Goal: Information Seeking & Learning: Learn about a topic

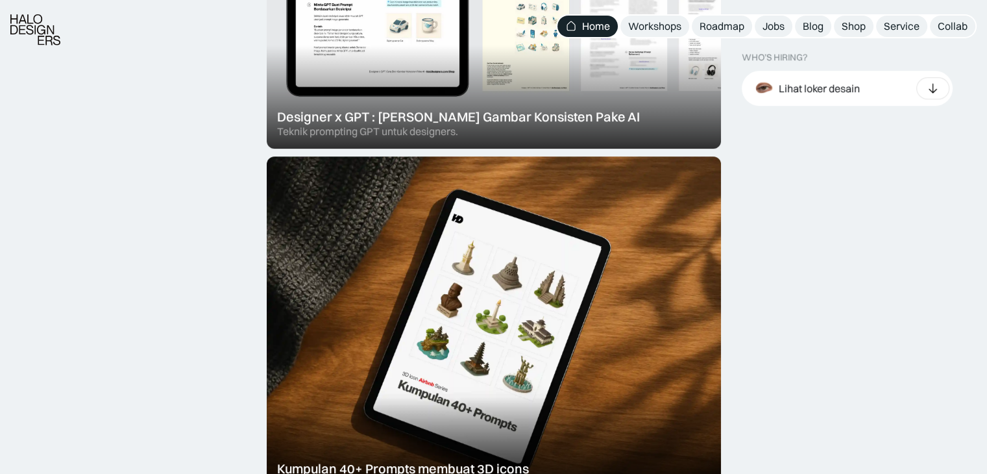
scroll to position [649, 0]
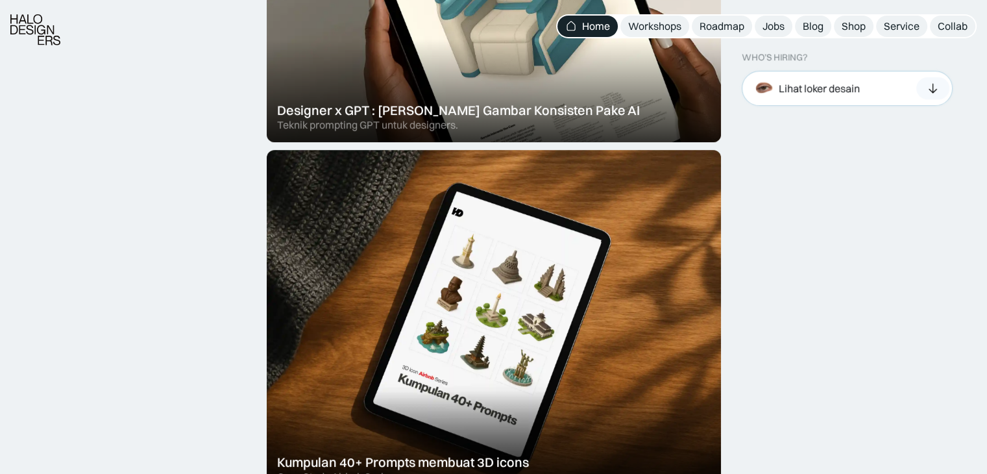
click at [662, 93] on div "Lihat loker desain" at bounding box center [847, 88] width 211 height 35
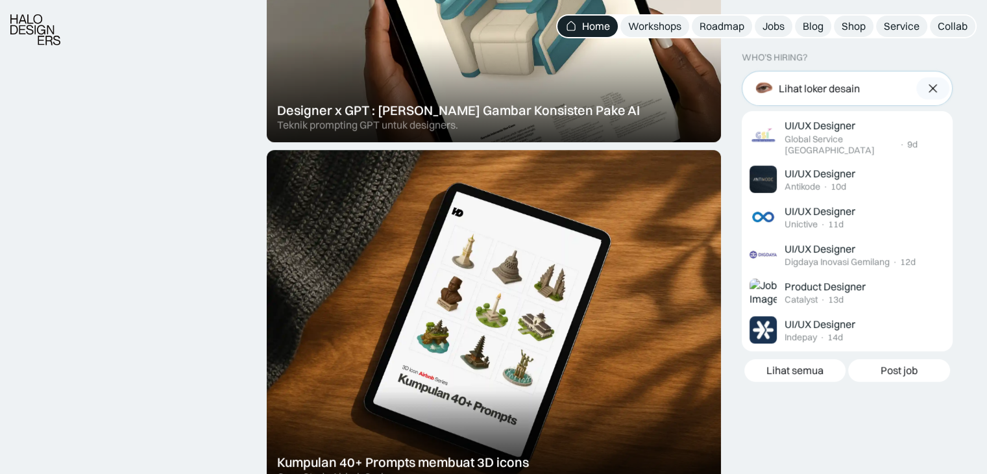
click at [662, 93] on div "Lihat loker desain" at bounding box center [847, 88] width 211 height 35
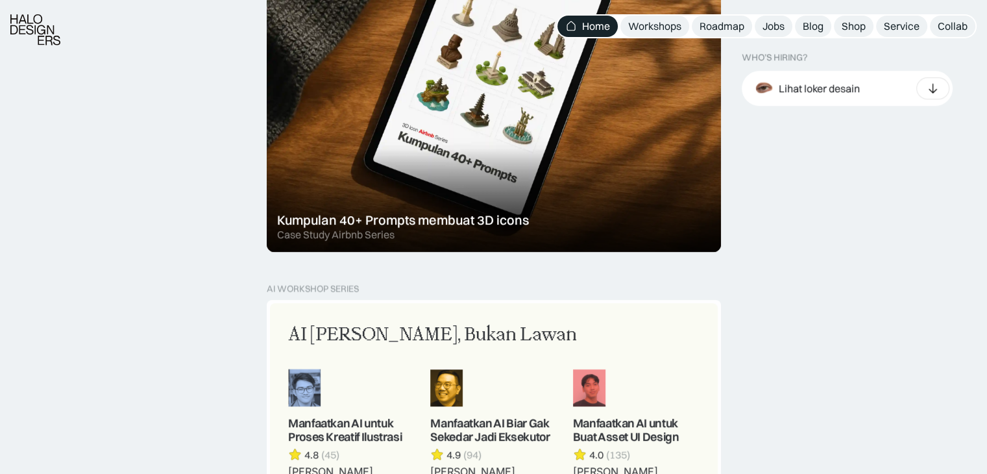
scroll to position [908, 0]
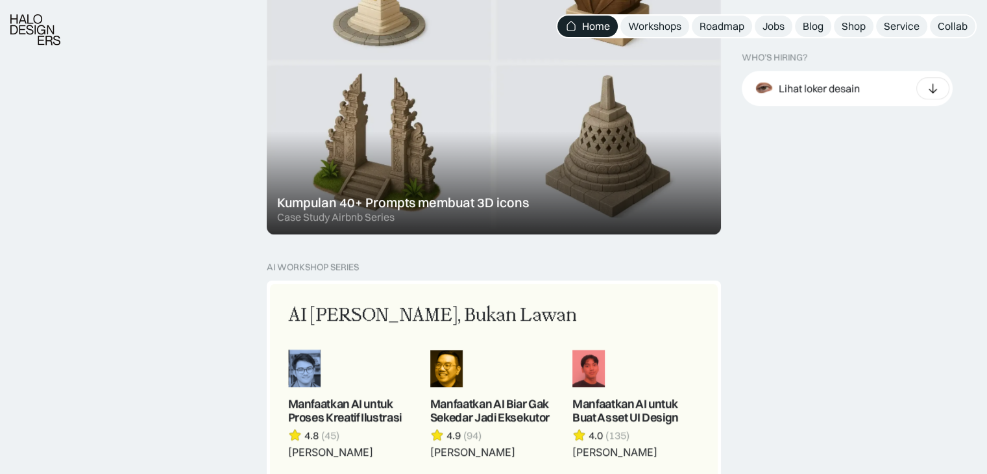
click at [391, 121] on div at bounding box center [494, 62] width 454 height 344
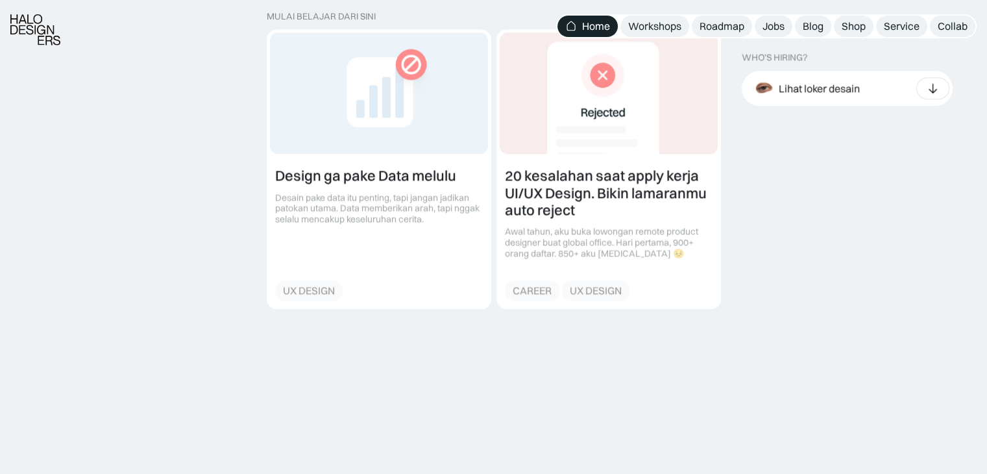
scroll to position [1492, 0]
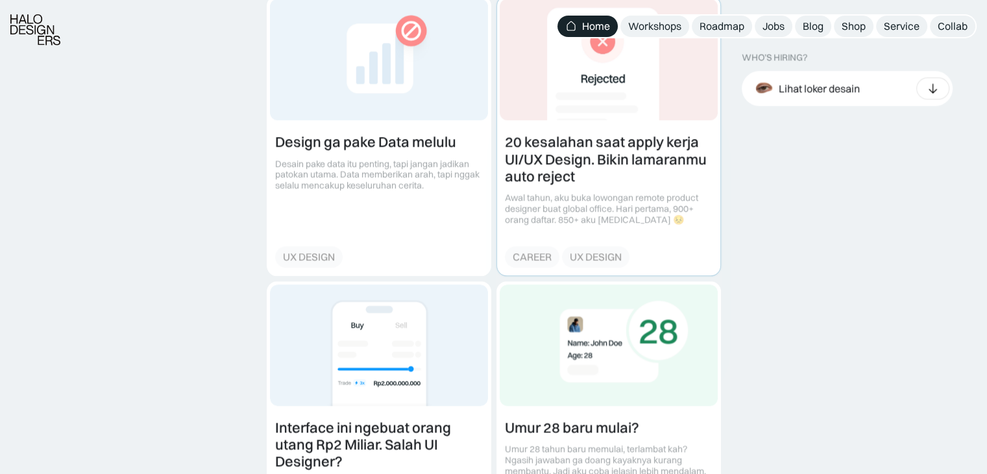
click at [641, 139] on link at bounding box center [608, 135] width 223 height 278
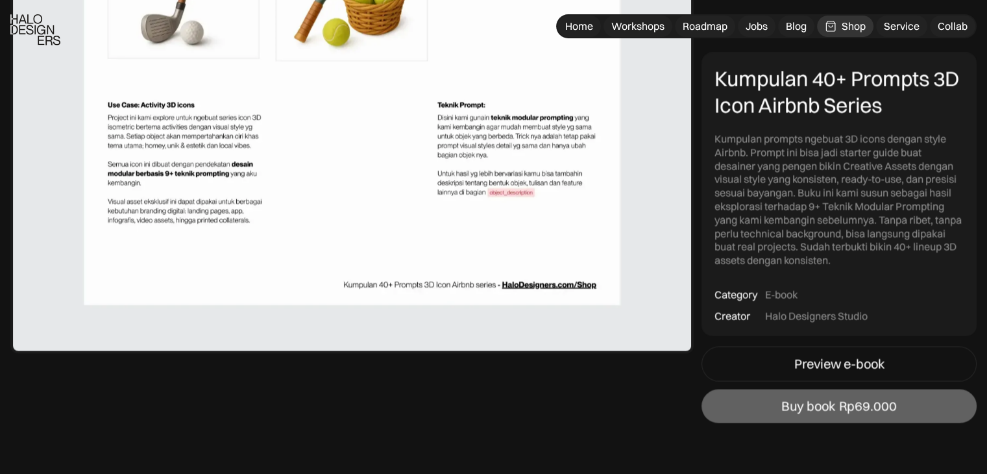
scroll to position [2401, 0]
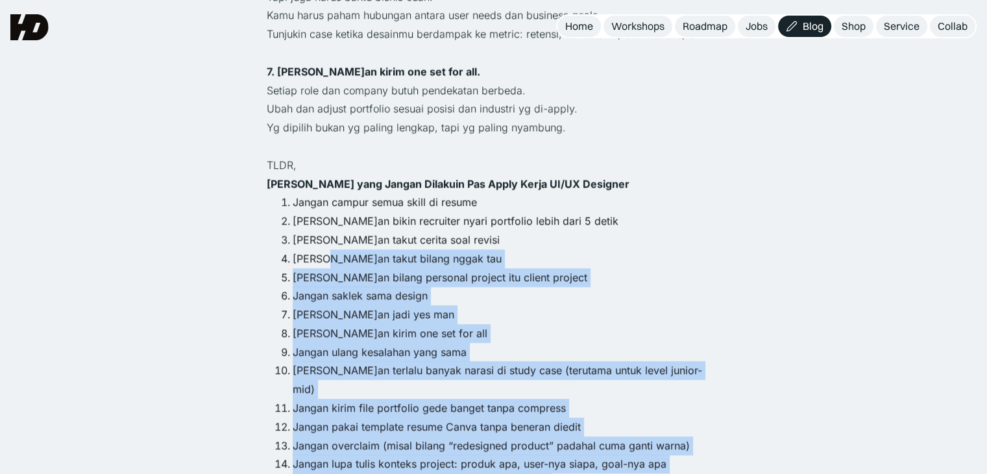
scroll to position [1233, 0]
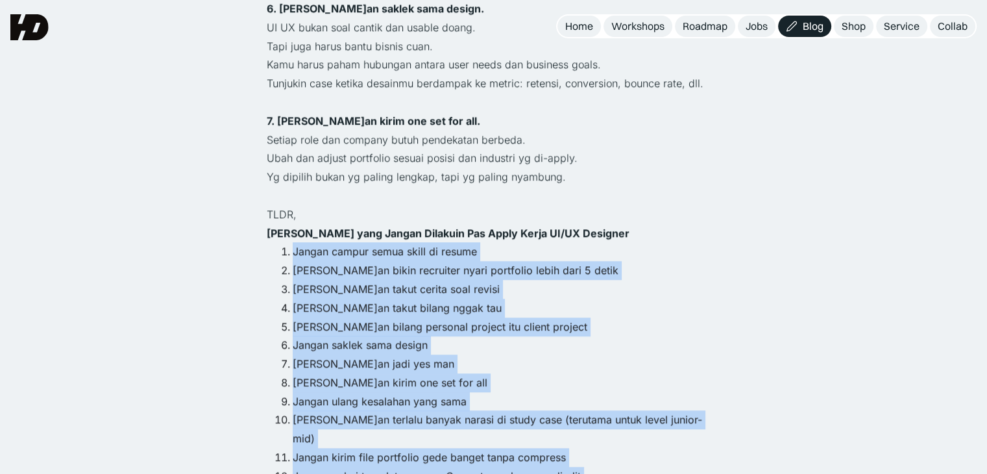
drag, startPoint x: 356, startPoint y: 347, endPoint x: 290, endPoint y: 210, distance: 151.8
click at [290, 242] on ol "Jangan campur semua skill di resume Jangan bikin recruiter nyari portfolio lebi…" at bounding box center [494, 457] width 454 height 430
click at [679, 354] on li "Jangan jadi yes man" at bounding box center [507, 363] width 428 height 19
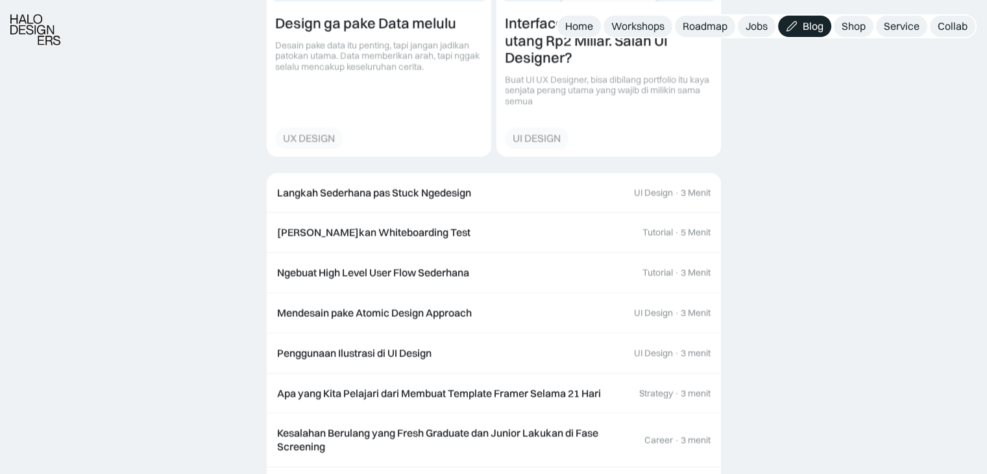
scroll to position [2336, 0]
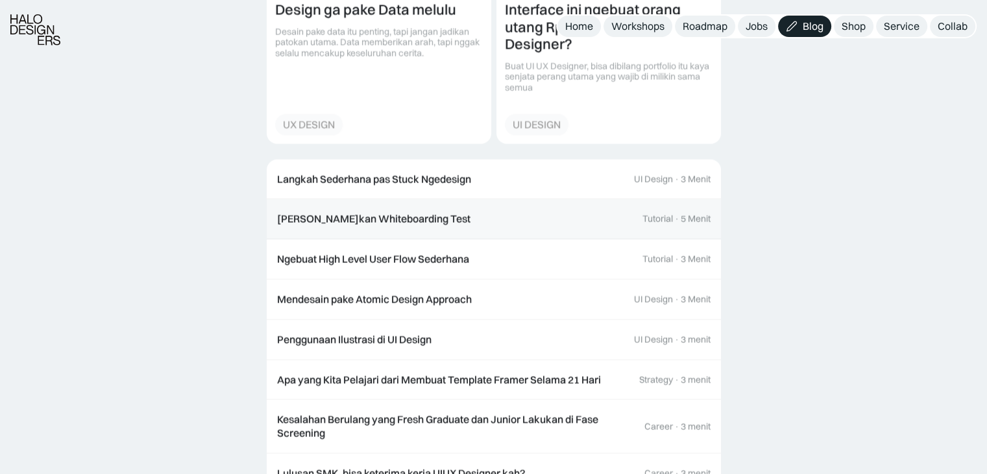
click at [411, 199] on link "Cara Mengerjakan Whiteboarding Test Tutorial · 5 Menit" at bounding box center [494, 219] width 454 height 40
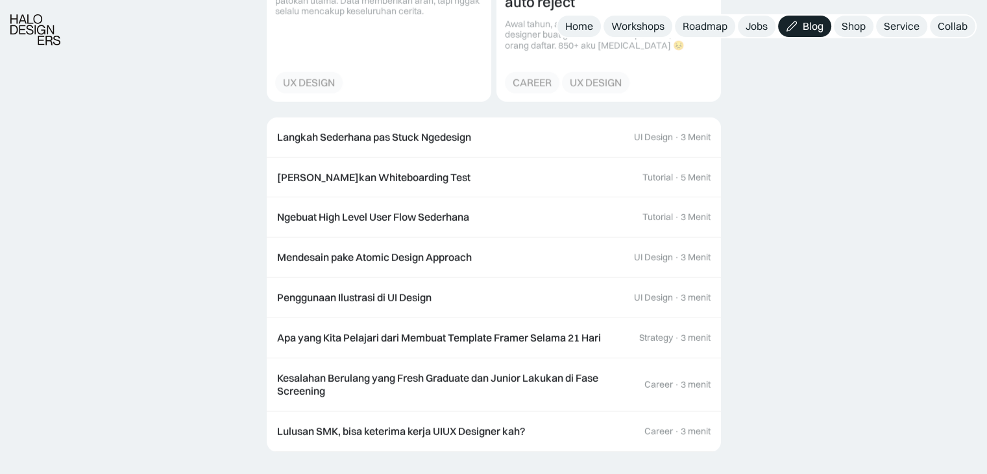
scroll to position [3829, 0]
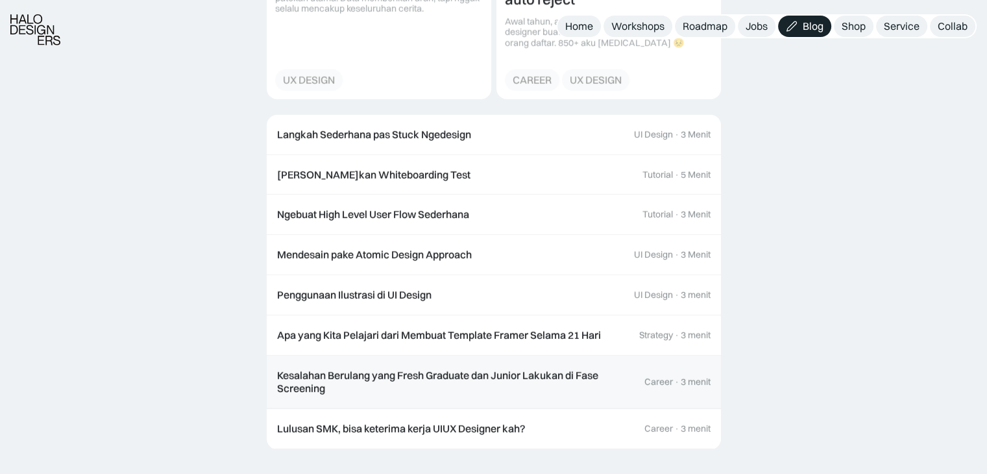
click at [487, 378] on div "Kesalahan Berulang yang Fresh Graduate dan Junior Lakukan di Fase Screening" at bounding box center [454, 382] width 354 height 27
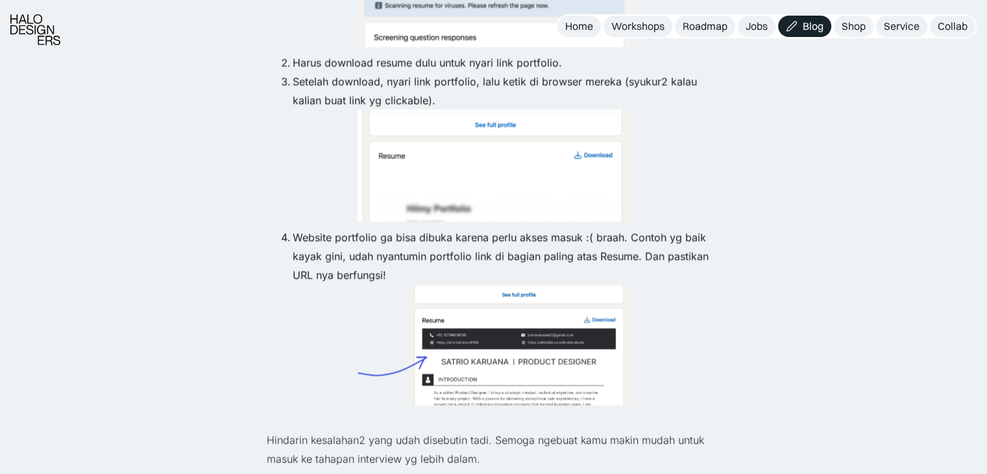
scroll to position [2790, 0]
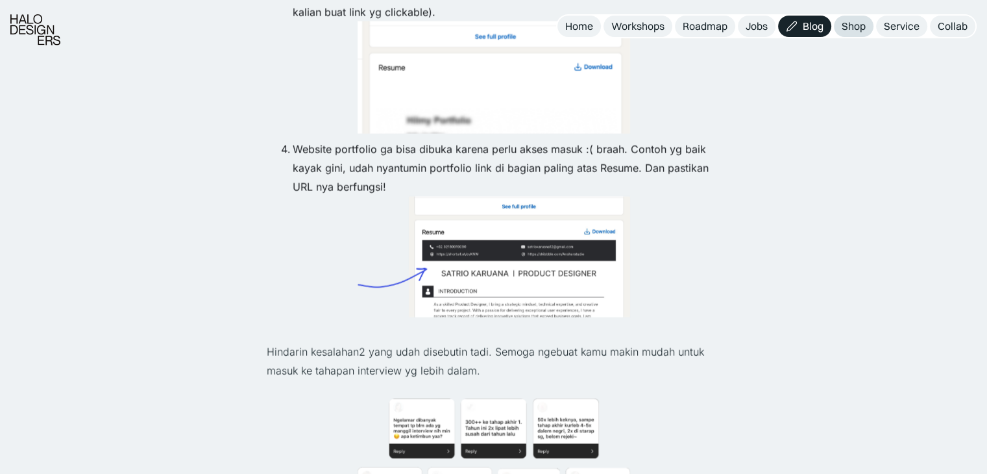
click at [851, 21] on div "Shop" at bounding box center [854, 26] width 24 height 14
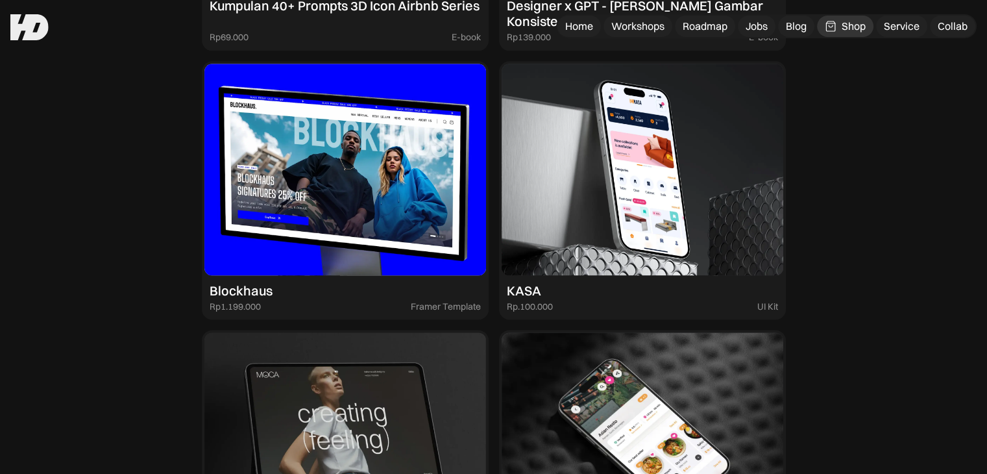
scroll to position [1752, 0]
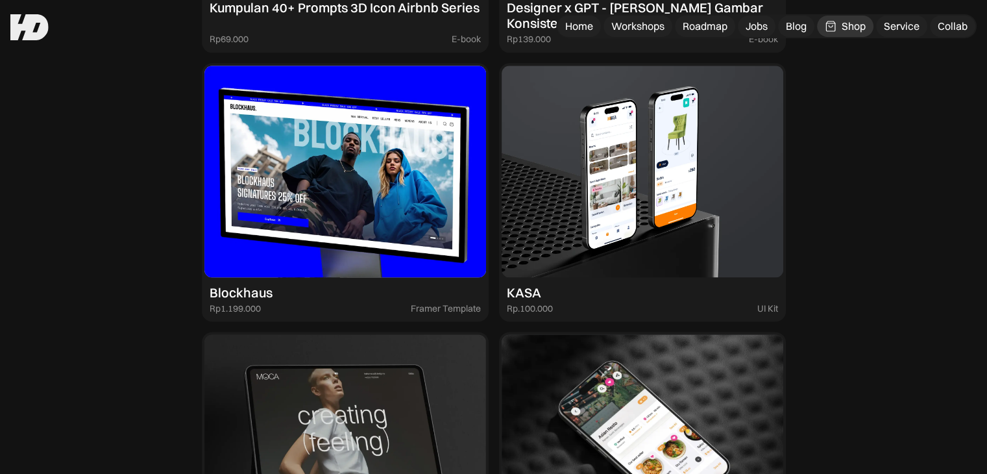
click at [611, 158] on img at bounding box center [643, 172] width 282 height 212
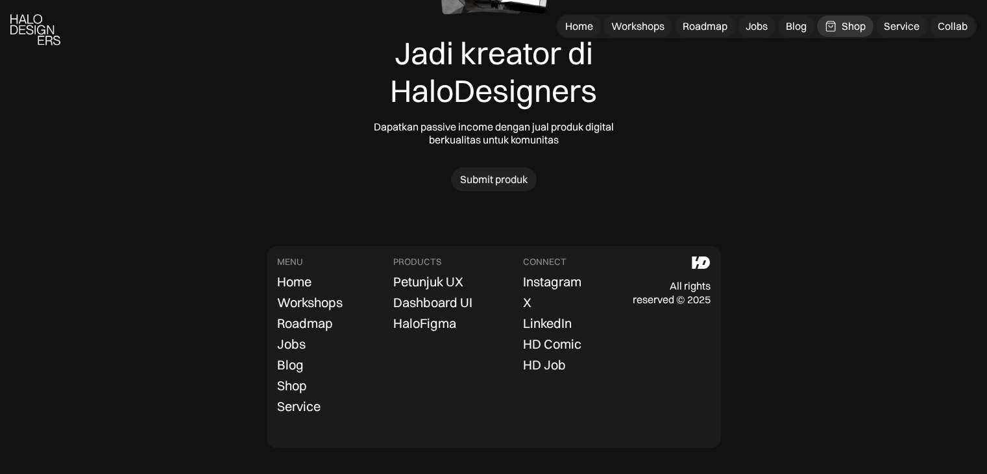
scroll to position [4179, 0]
click at [488, 172] on div "Submit produk" at bounding box center [493, 178] width 67 height 14
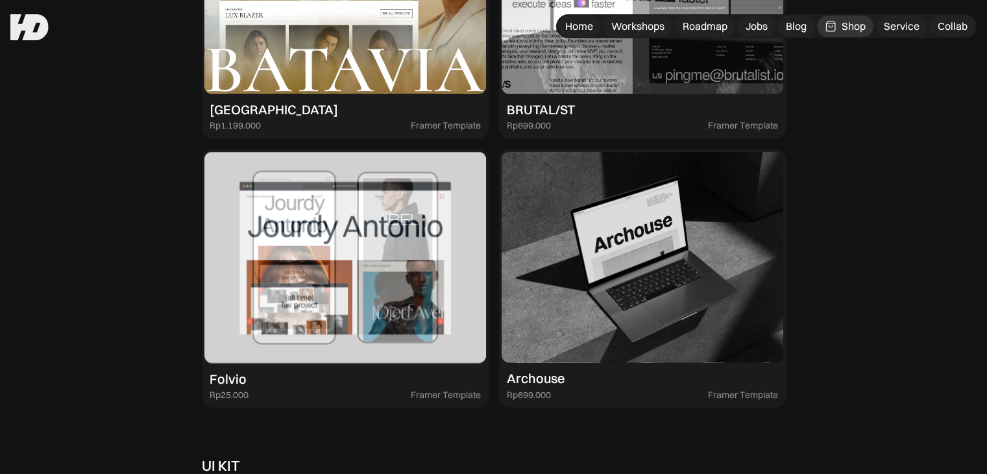
scroll to position [3076, 0]
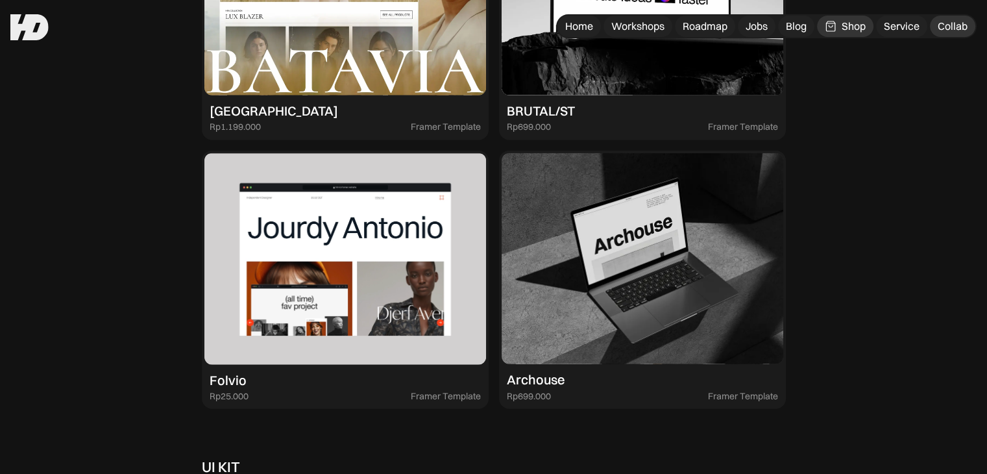
click at [952, 26] on div "Collab" at bounding box center [953, 26] width 30 height 14
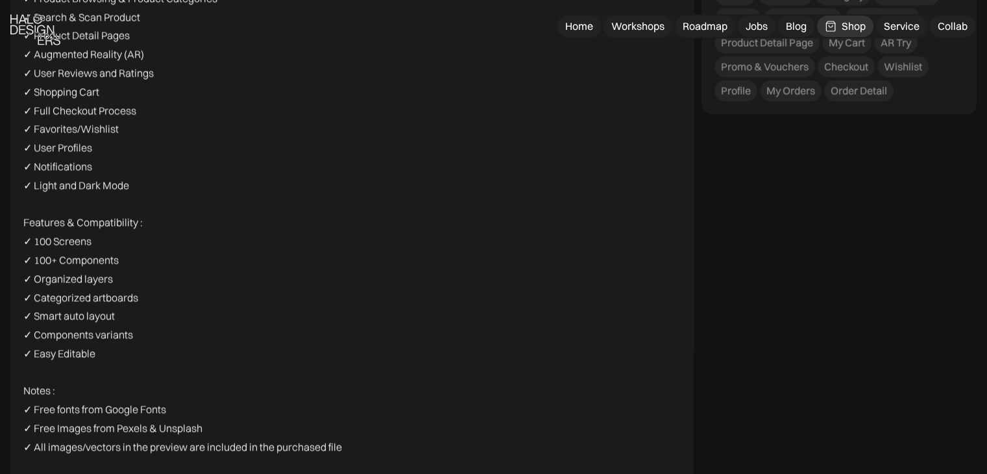
scroll to position [2077, 0]
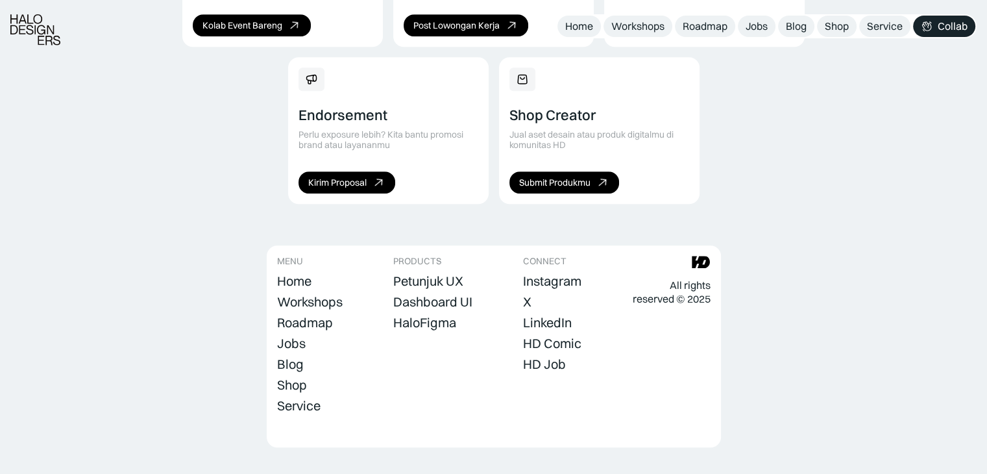
scroll to position [1012, 0]
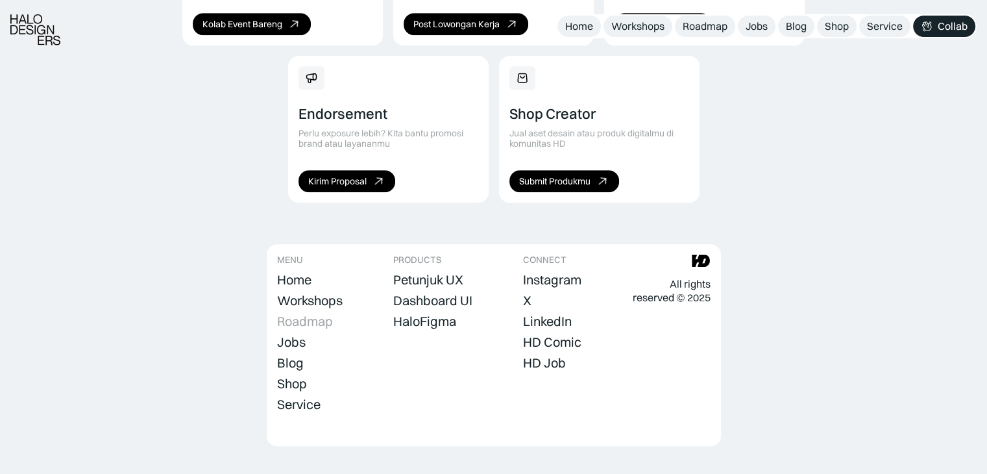
click at [301, 313] on div "Roadmap" at bounding box center [305, 321] width 56 height 16
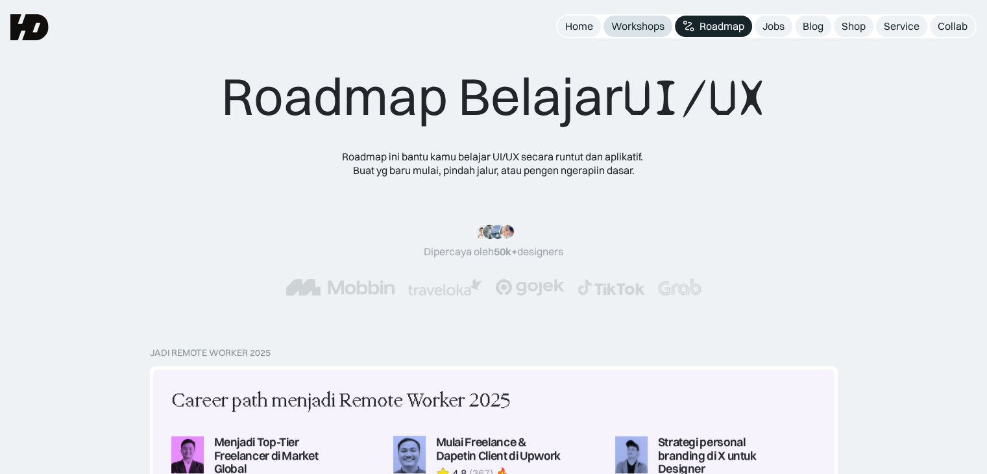
click at [635, 32] on div "Workshops" at bounding box center [637, 26] width 53 height 14
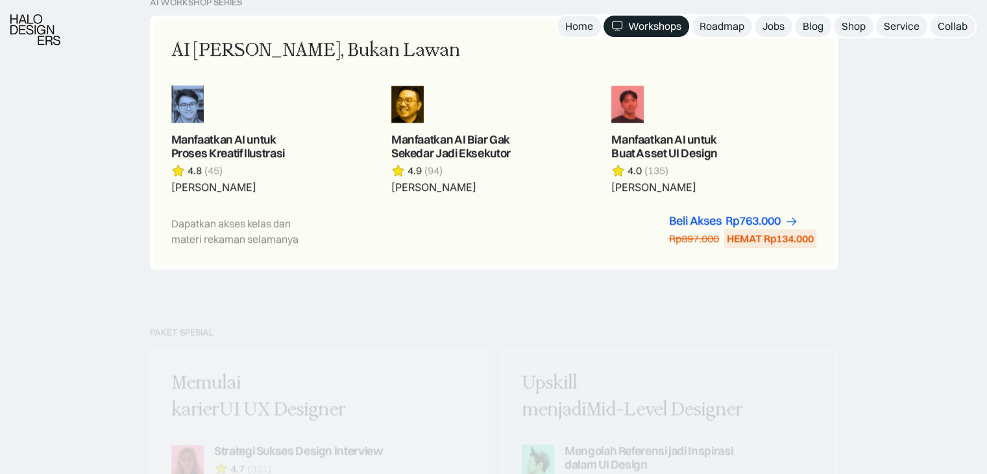
scroll to position [779, 0]
